Goal: Task Accomplishment & Management: Manage account settings

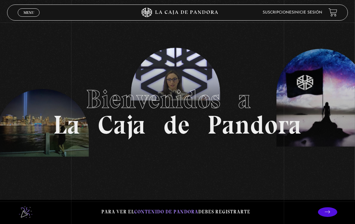
click at [303, 12] on link "Inicie sesión" at bounding box center [307, 13] width 28 height 4
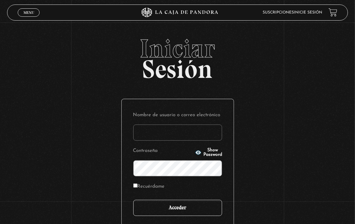
type input "seidy.fc@gmail.com"
click at [174, 210] on input "Acceder" at bounding box center [177, 208] width 89 height 16
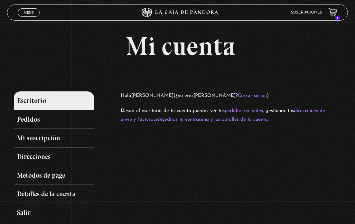
click at [26, 138] on link "Mi suscripción" at bounding box center [54, 138] width 80 height 19
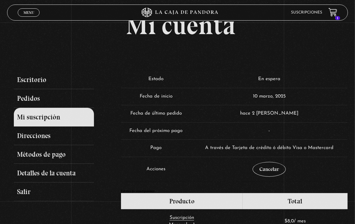
scroll to position [32, 0]
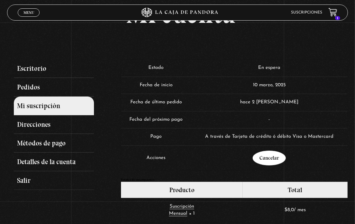
click at [268, 158] on link "Cancelar" at bounding box center [268, 157] width 33 height 15
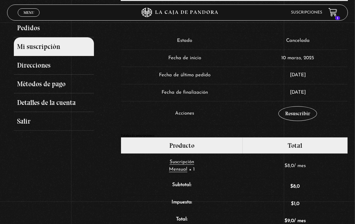
scroll to position [64, 0]
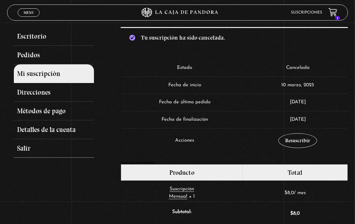
click at [20, 145] on link "Salir" at bounding box center [54, 148] width 80 height 19
